Goal: Task Accomplishment & Management: Use online tool/utility

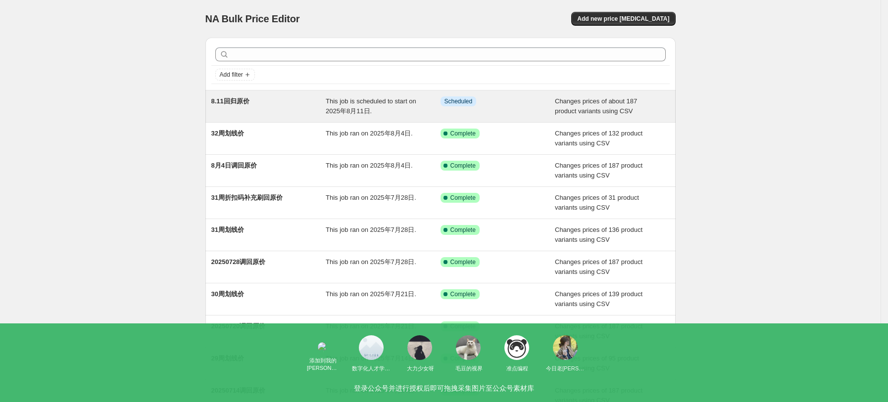
click at [257, 100] on div "8.11回归原价" at bounding box center [268, 107] width 115 height 20
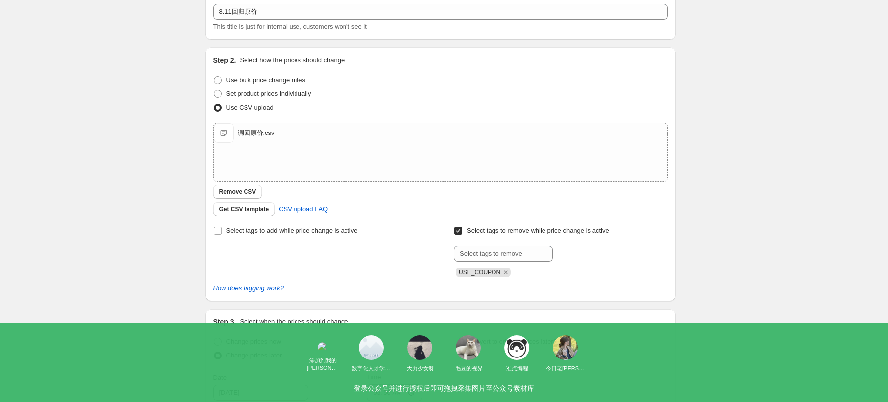
scroll to position [132, 0]
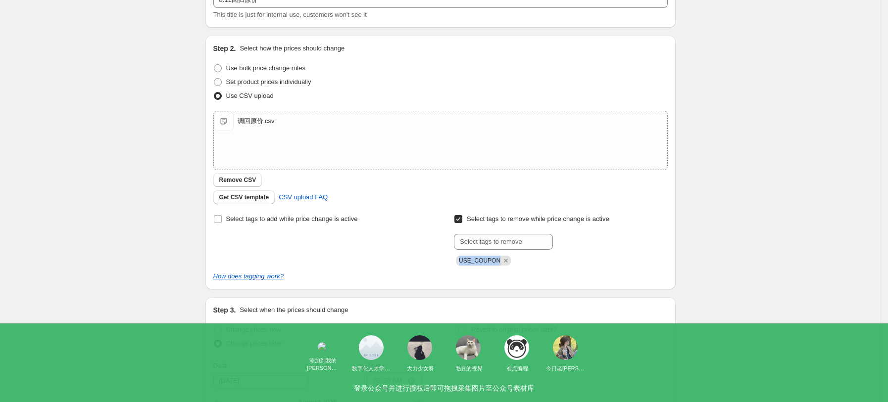
drag, startPoint x: 499, startPoint y: 259, endPoint x: 460, endPoint y: 257, distance: 38.7
click at [460, 257] on span "USE_COUPON" at bounding box center [483, 261] width 55 height 10
copy span "USE_COUPON"
drag, startPoint x: 747, startPoint y: 277, endPoint x: 740, endPoint y: 279, distance: 7.4
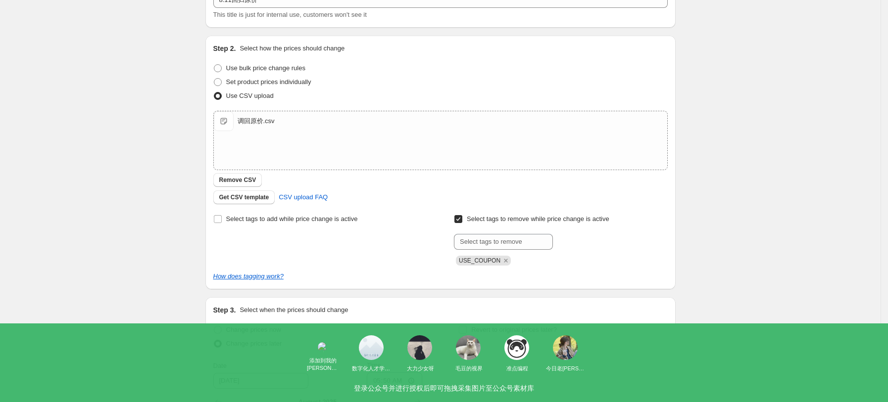
click at [747, 278] on div "8.11回归原价. This page is ready 8.11回归原价 Info Scheduled Copy to new job Delete job…" at bounding box center [440, 248] width 881 height 760
click at [501, 264] on icon "Remove USE_COUPON" at bounding box center [505, 260] width 9 height 9
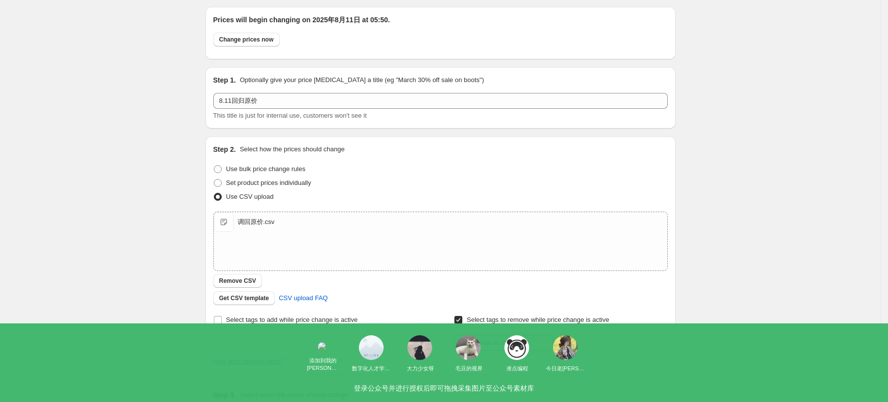
scroll to position [0, 0]
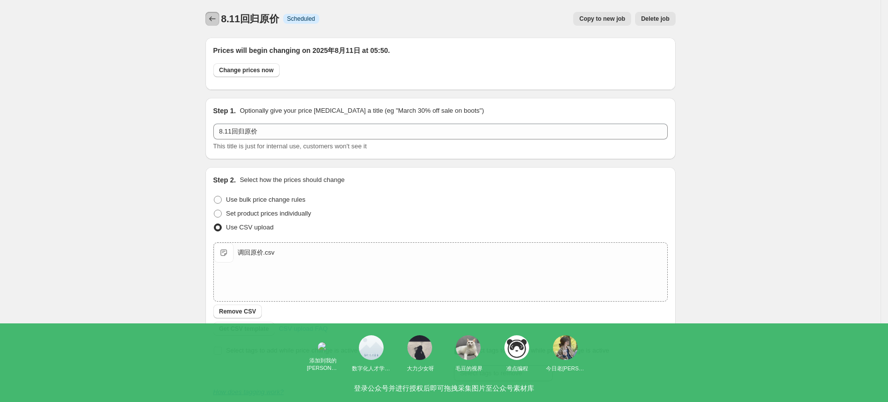
click at [211, 17] on icon "Price change jobs" at bounding box center [212, 19] width 10 height 10
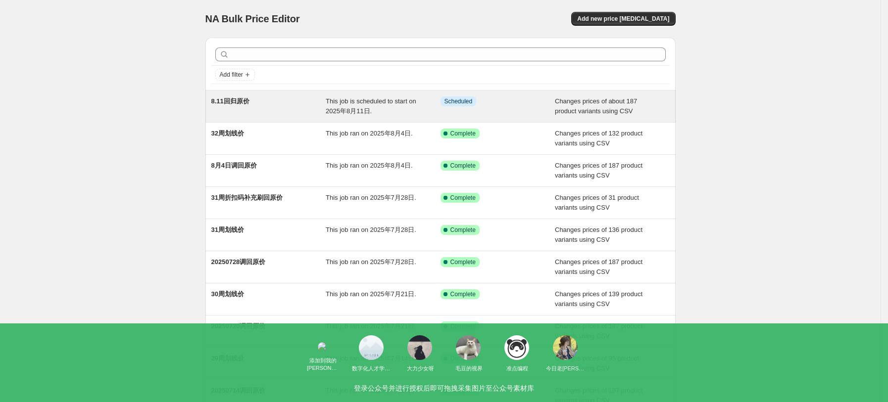
click at [393, 105] on span "This job is scheduled to start on 2025年8月11日." at bounding box center [371, 106] width 91 height 17
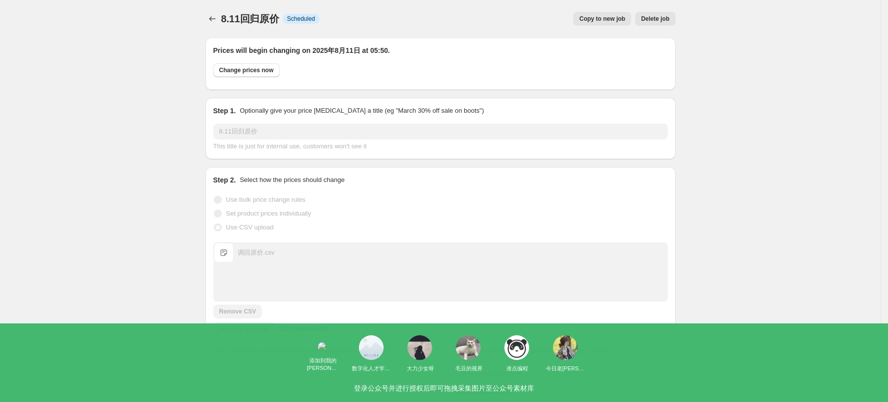
scroll to position [264, 0]
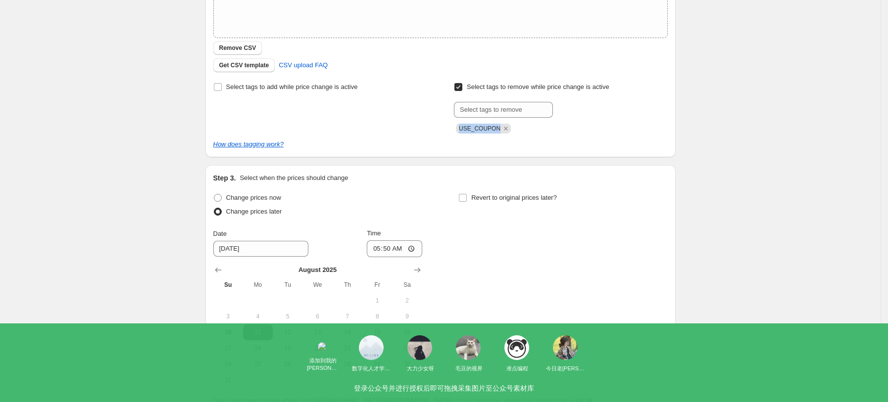
drag, startPoint x: 498, startPoint y: 127, endPoint x: 451, endPoint y: 124, distance: 46.6
click at [451, 123] on div "Select tags to add while price change is active Select tags to remove while pri…" at bounding box center [440, 106] width 454 height 53
copy span "USE_COUPON"
click at [740, 187] on div "8.11回归原价. This page is ready 8.11回归原价 Info Scheduled Copy to new job Delete job…" at bounding box center [440, 116] width 881 height 760
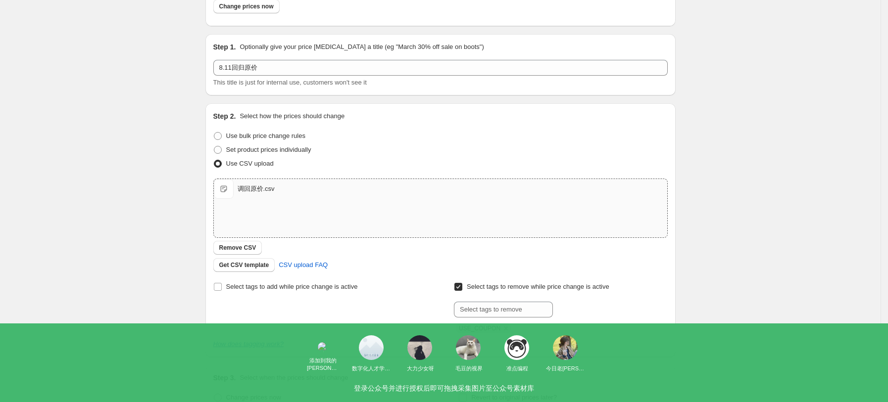
scroll to position [66, 0]
click at [240, 261] on span "Get CSV template" at bounding box center [244, 263] width 50 height 8
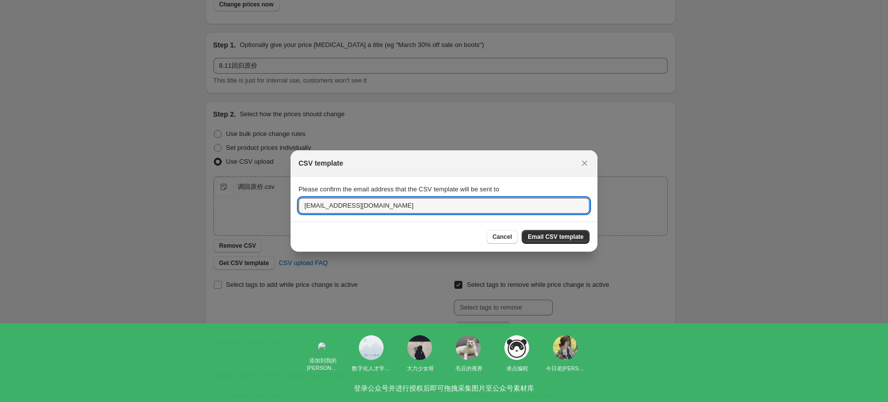
drag, startPoint x: 315, startPoint y: 201, endPoint x: 290, endPoint y: 206, distance: 25.6
click at [291, 206] on section "Please confirm the email address that the CSV template will be sent to [EMAIL_A…" at bounding box center [444, 199] width 307 height 45
type input "[EMAIL_ADDRESS][DOMAIN_NAME]"
click at [564, 237] on span "Email CSV template" at bounding box center [556, 237] width 56 height 8
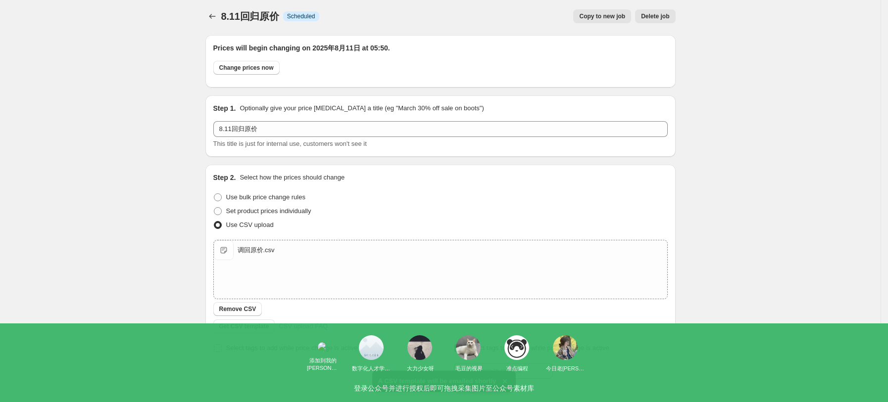
scroll to position [0, 0]
click at [215, 15] on icon "Price change jobs" at bounding box center [212, 19] width 10 height 10
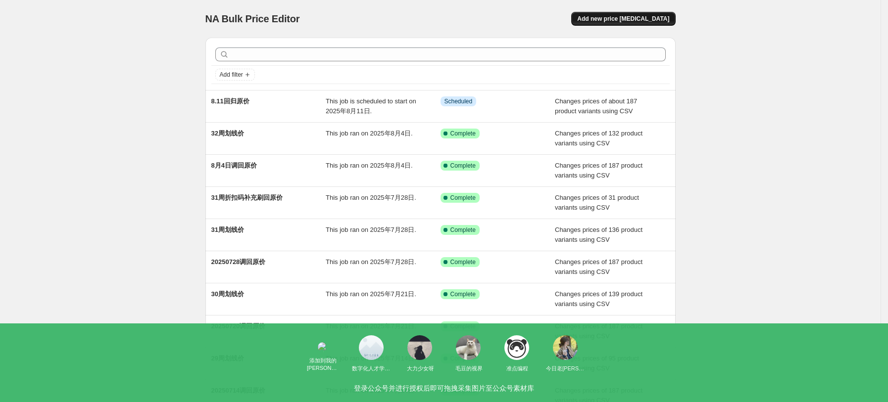
click at [641, 16] on span "Add new price [MEDICAL_DATA]" at bounding box center [623, 19] width 92 height 8
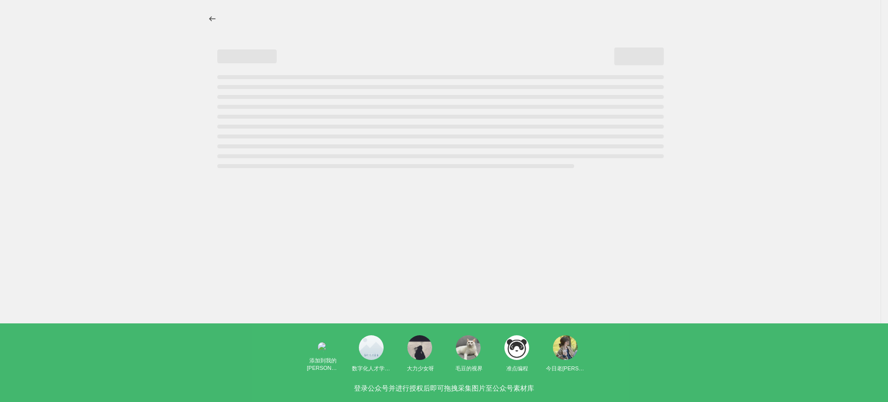
select select "percentage"
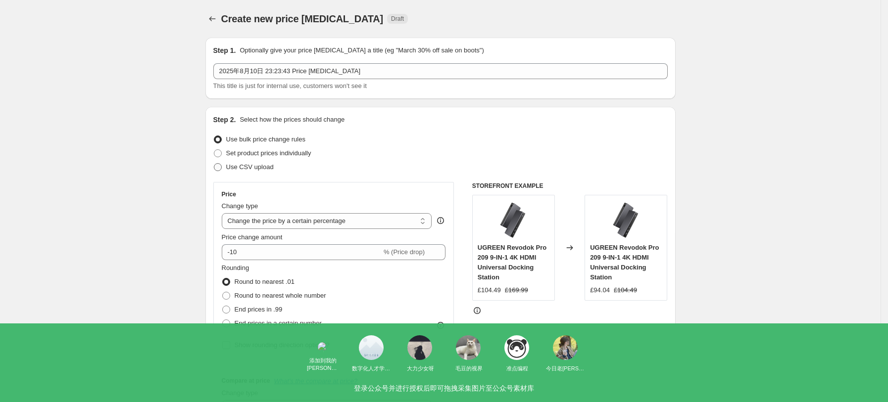
click at [260, 165] on span "Use CSV upload" at bounding box center [250, 166] width 48 height 7
click at [214, 164] on input "Use CSV upload" at bounding box center [214, 163] width 0 height 0
radio input "true"
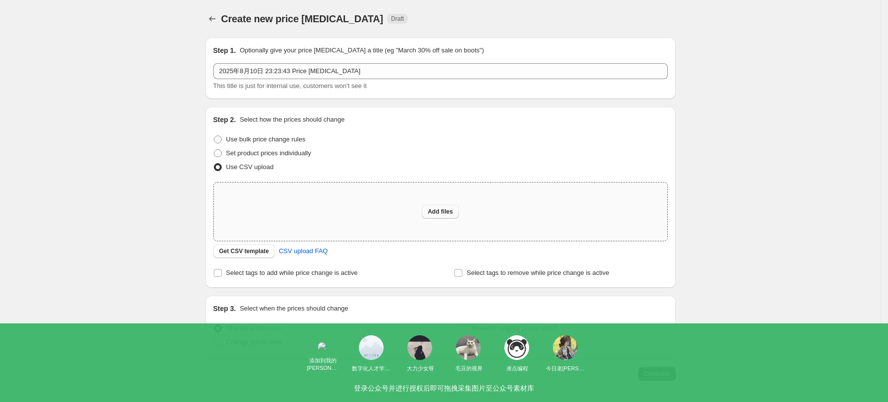
click at [440, 211] on span "Add files" at bounding box center [440, 212] width 25 height 8
type input "C:\fakepath\UK33周划线价.csv"
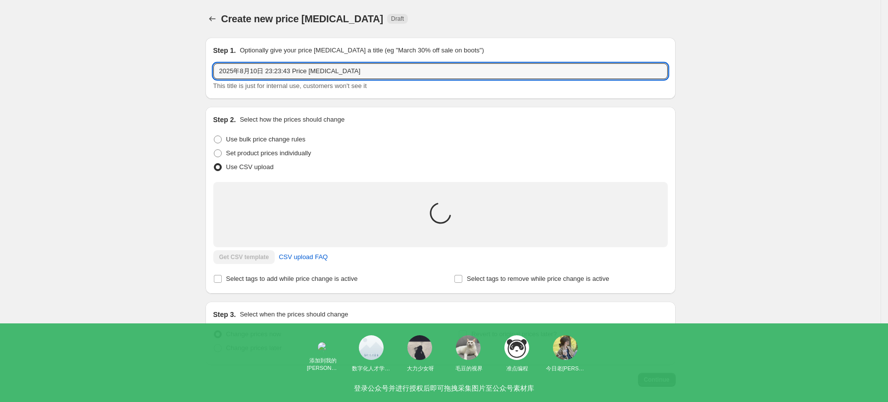
drag, startPoint x: 375, startPoint y: 74, endPoint x: 187, endPoint y: 77, distance: 188.6
click at [187, 77] on div "Create new price [MEDICAL_DATA]. This page is ready Create new price [MEDICAL_D…" at bounding box center [440, 223] width 881 height 447
type input "33周划线价"
click at [567, 284] on label "Select tags to remove while price change is active" at bounding box center [531, 279] width 155 height 14
click at [462, 283] on input "Select tags to remove while price change is active" at bounding box center [458, 279] width 8 height 8
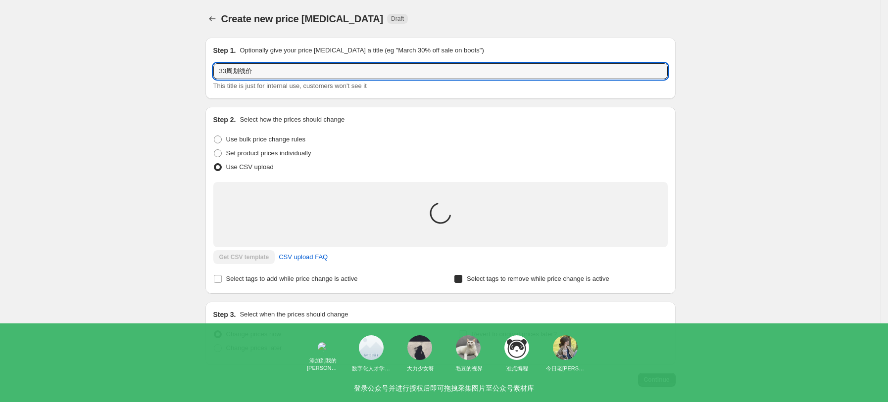
checkbox input "true"
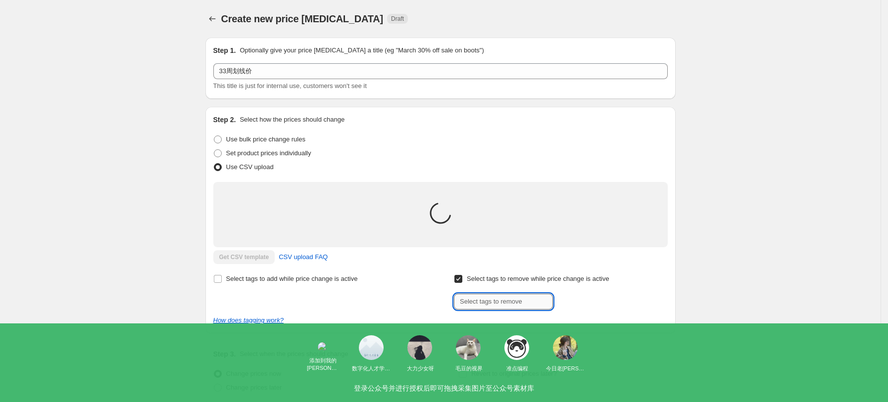
click at [503, 301] on input "text" at bounding box center [503, 302] width 99 height 16
paste input "USE_COUPON"
type input "USE_COUPON"
click at [607, 304] on span "USE_COUPON" at bounding box center [596, 300] width 42 height 7
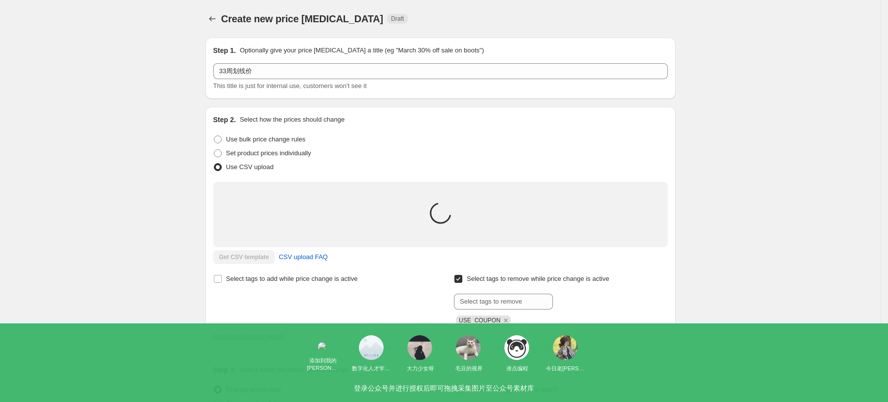
click at [663, 324] on div "USE_COUPON" at bounding box center [560, 320] width 213 height 12
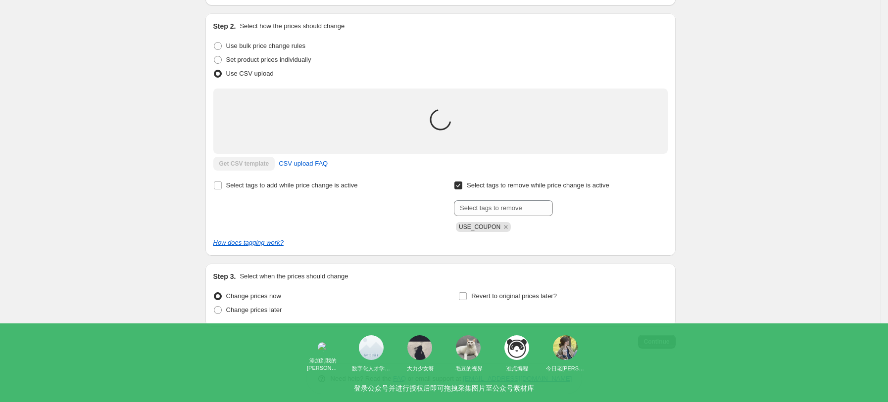
scroll to position [99, 0]
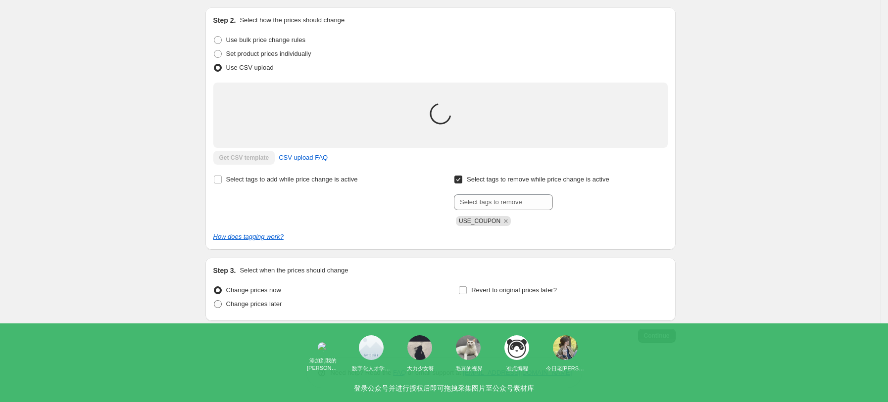
click at [274, 306] on span "Change prices later" at bounding box center [254, 303] width 56 height 7
click at [214, 301] on input "Change prices later" at bounding box center [214, 300] width 0 height 0
radio input "true"
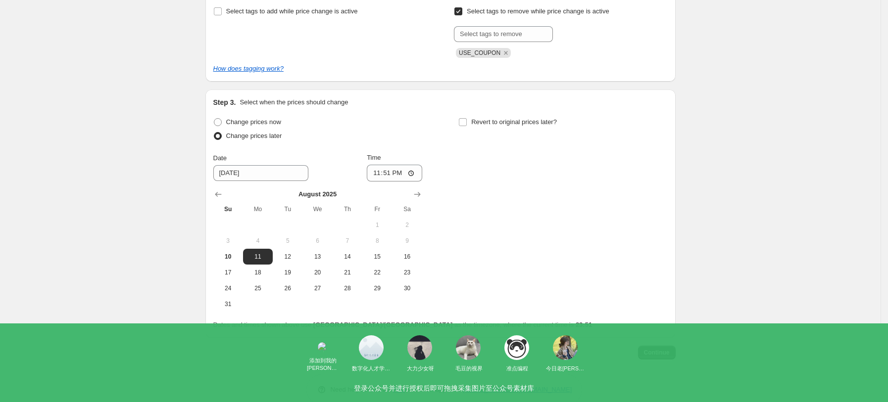
scroll to position [285, 0]
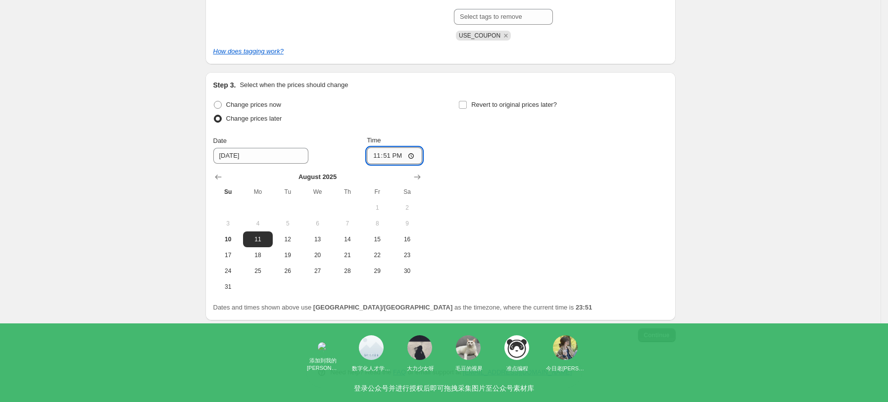
drag, startPoint x: 414, startPoint y: 154, endPoint x: 408, endPoint y: 162, distance: 9.9
click at [415, 154] on input "23:51" at bounding box center [394, 155] width 55 height 17
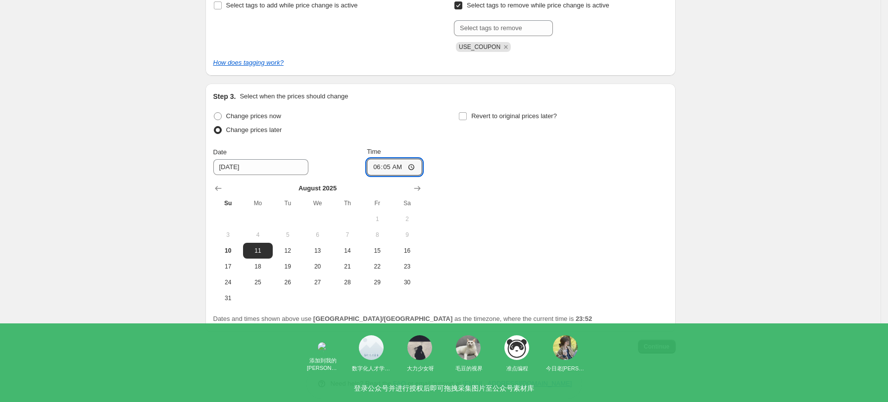
type input "06:05"
click at [515, 203] on div "Change prices now Change prices later Date [DATE] Time 06:[DATE] Mo Tu We Th Fr…" at bounding box center [440, 207] width 454 height 197
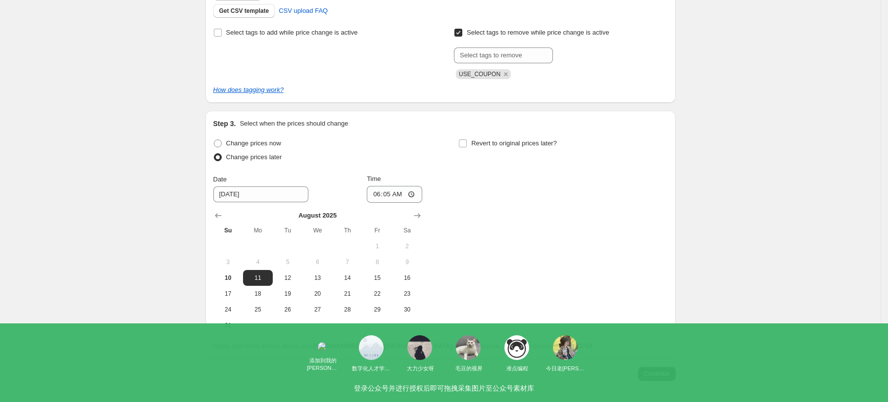
scroll to position [264, 0]
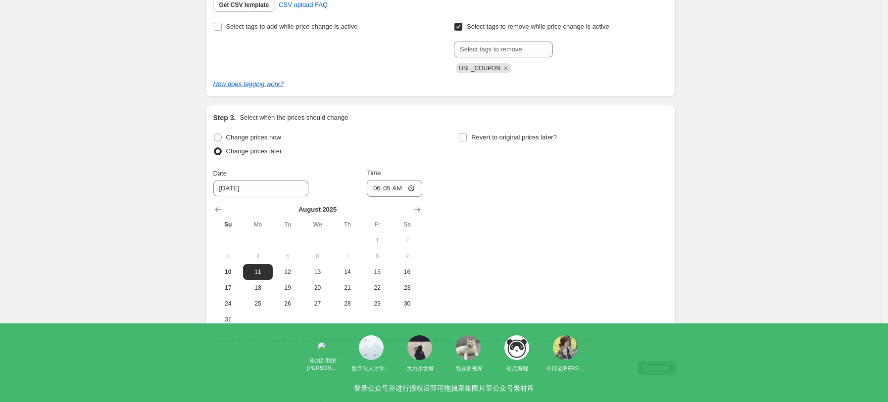
click at [664, 370] on span "Continue" at bounding box center [657, 368] width 26 height 8
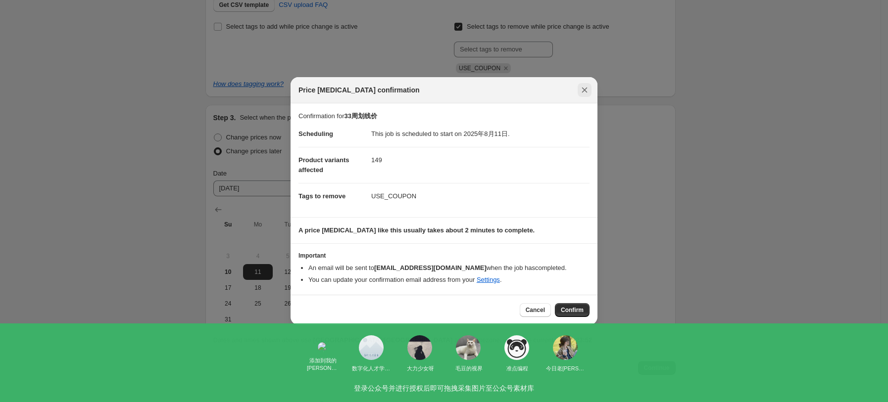
click at [580, 94] on icon "Close" at bounding box center [585, 90] width 10 height 10
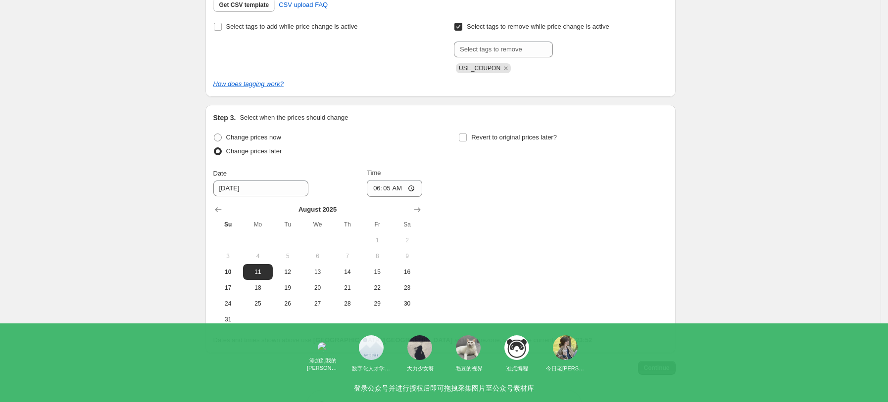
click at [754, 144] on div "Create new price [MEDICAL_DATA]. This page is ready Create new price [MEDICAL_D…" at bounding box center [440, 85] width 881 height 699
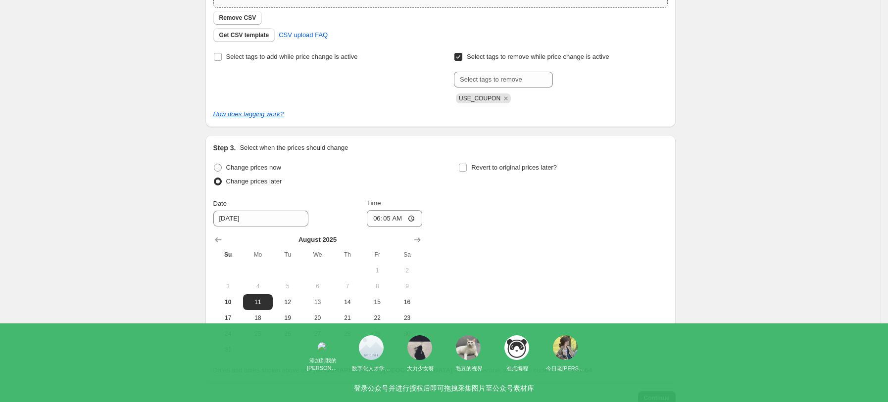
scroll to position [296, 0]
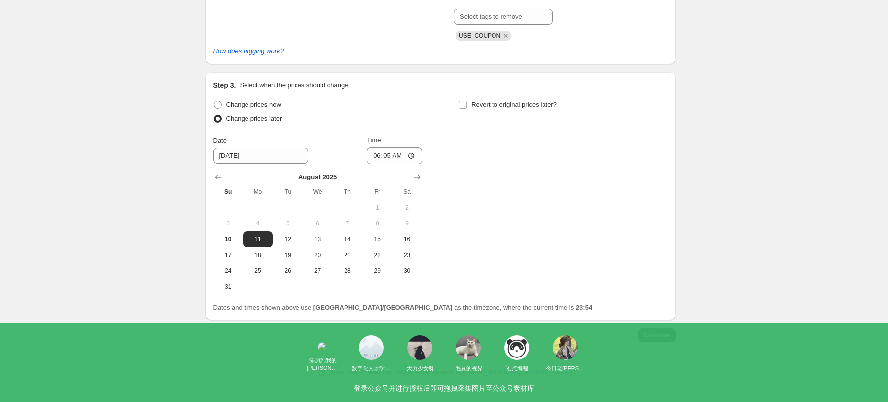
click at [655, 332] on span "Continue" at bounding box center [657, 336] width 26 height 8
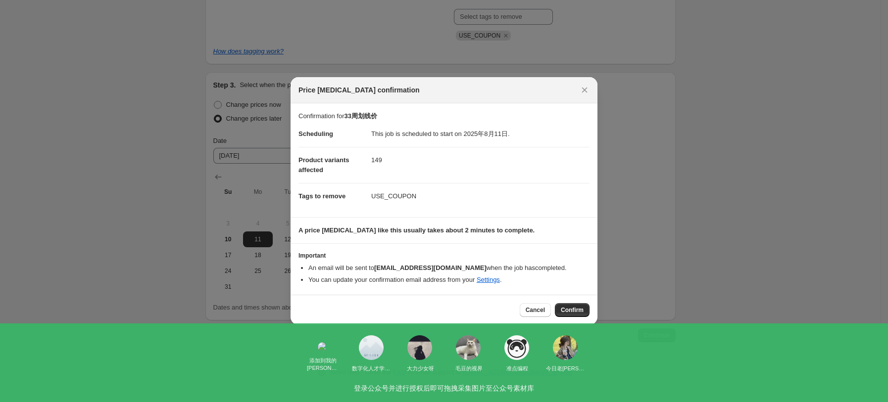
click at [580, 313] on span "Confirm" at bounding box center [572, 310] width 23 height 8
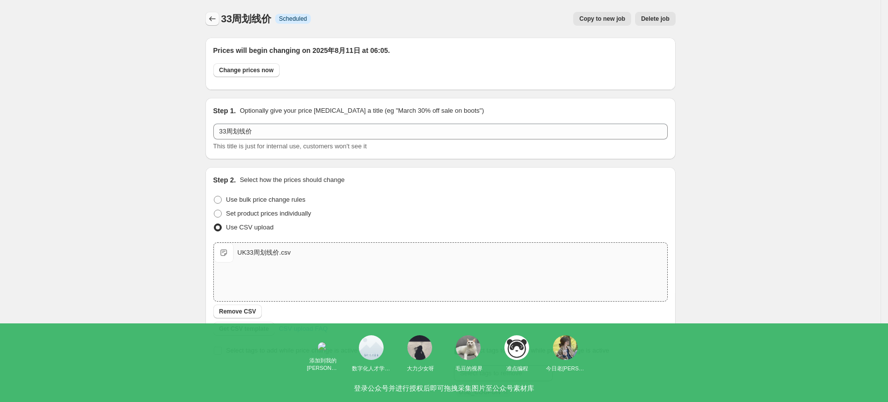
click at [216, 19] on icon "Price change jobs" at bounding box center [212, 19] width 10 height 10
